Goal: Information Seeking & Learning: Learn about a topic

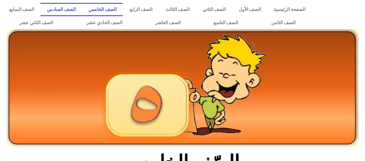
click at [82, 7] on link "الصف السادس" at bounding box center [60, 9] width 41 height 13
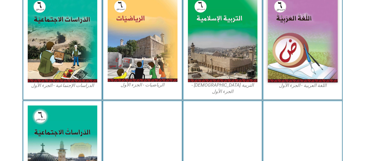
scroll to position [188, 0]
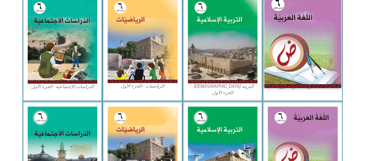
click at [310, 70] on img at bounding box center [302, 40] width 77 height 96
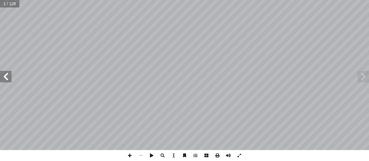
click at [7, 78] on span at bounding box center [6, 77] width 12 height 12
click at [7, 81] on span at bounding box center [6, 77] width 12 height 12
click at [5, 77] on span at bounding box center [6, 77] width 12 height 12
click at [4, 79] on span at bounding box center [6, 77] width 12 height 12
click at [5, 78] on span at bounding box center [6, 77] width 12 height 12
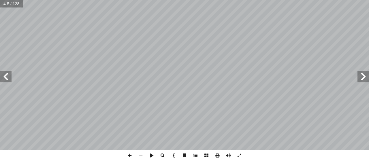
click at [7, 78] on span at bounding box center [6, 77] width 12 height 12
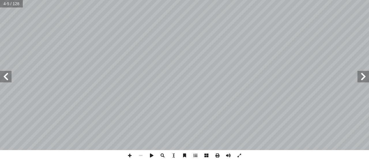
click at [7, 78] on span at bounding box center [6, 77] width 12 height 12
click at [241, 152] on span at bounding box center [239, 155] width 11 height 11
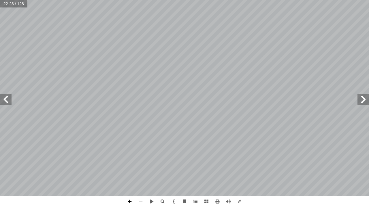
click at [129, 161] on span at bounding box center [129, 202] width 11 height 11
click at [141, 161] on span at bounding box center [140, 202] width 11 height 11
click at [132, 161] on span at bounding box center [129, 202] width 11 height 11
click at [130, 161] on span at bounding box center [129, 202] width 11 height 11
click at [102, 161] on div "١٨ َ ة ّ ز َ في غ ٌ ع ِ ر � ش ُ ة َ راء ِ الق َ كثر أ ا م، ما ١٩٣٦ ِ سنة ْ من ِ…" at bounding box center [184, 103] width 369 height 207
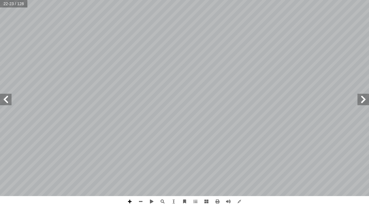
click at [132, 161] on span at bounding box center [129, 202] width 11 height 11
click at [204, 161] on div "١٨ َ ة ّ ز َ في غ ٌ ع ِ ر � ش ُ ة َ راء ِ الق َ كثر أ ا م، ما ١٩٣٦ ِ سنة ْ من ِ…" at bounding box center [184, 103] width 369 height 207
click at [130, 161] on span at bounding box center [129, 202] width 11 height 11
click at [142, 161] on span at bounding box center [140, 202] width 11 height 11
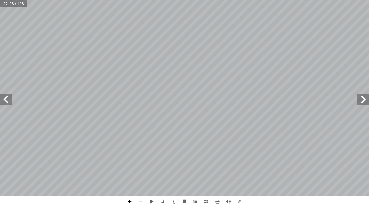
click at [129, 161] on span at bounding box center [129, 202] width 11 height 11
click at [363, 98] on span at bounding box center [363, 100] width 12 height 12
click at [9, 101] on span at bounding box center [6, 100] width 12 height 12
click at [131, 161] on span at bounding box center [129, 202] width 11 height 11
click at [141, 161] on span at bounding box center [140, 202] width 11 height 11
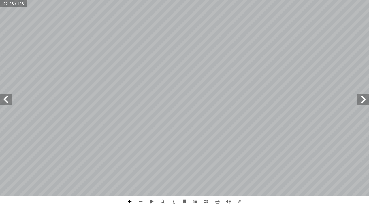
click at [129, 161] on span at bounding box center [129, 202] width 11 height 11
